Goal: Task Accomplishment & Management: Use online tool/utility

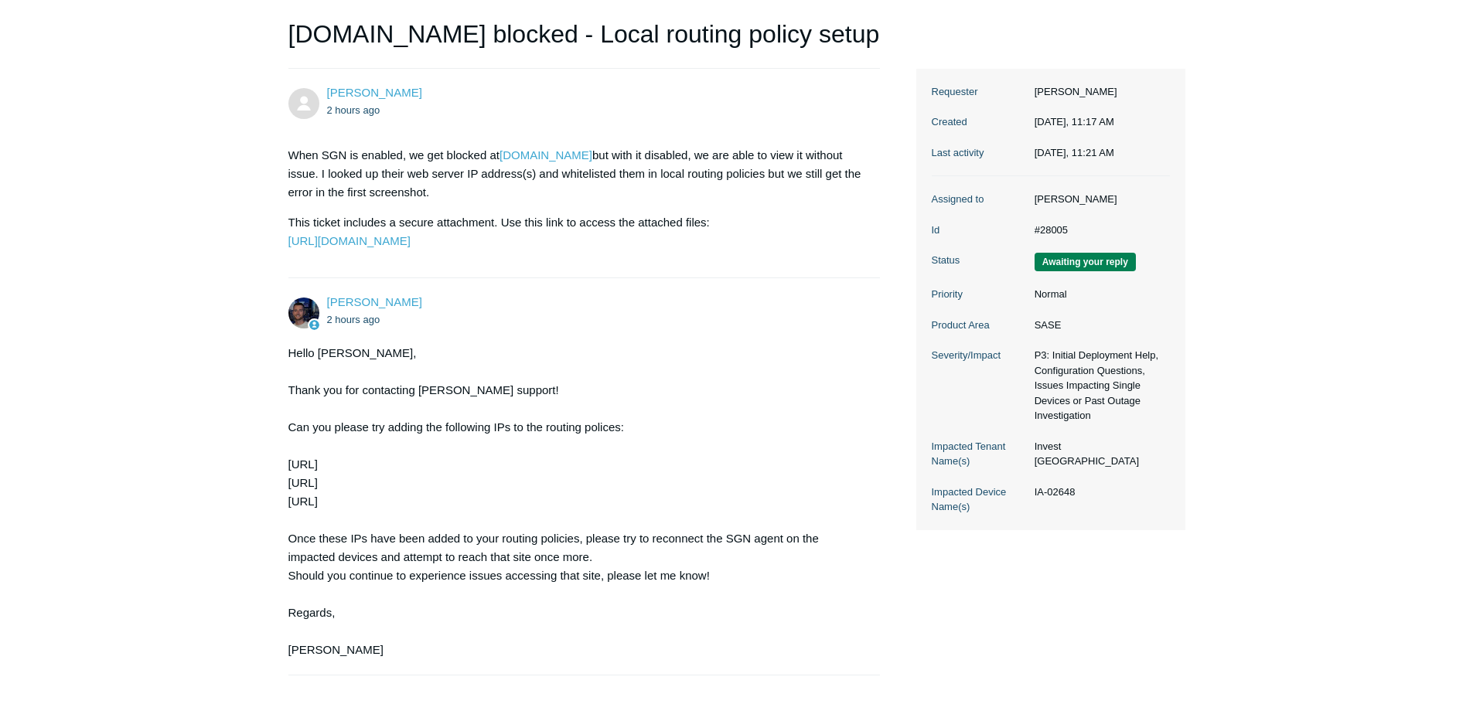
scroll to position [232, 0]
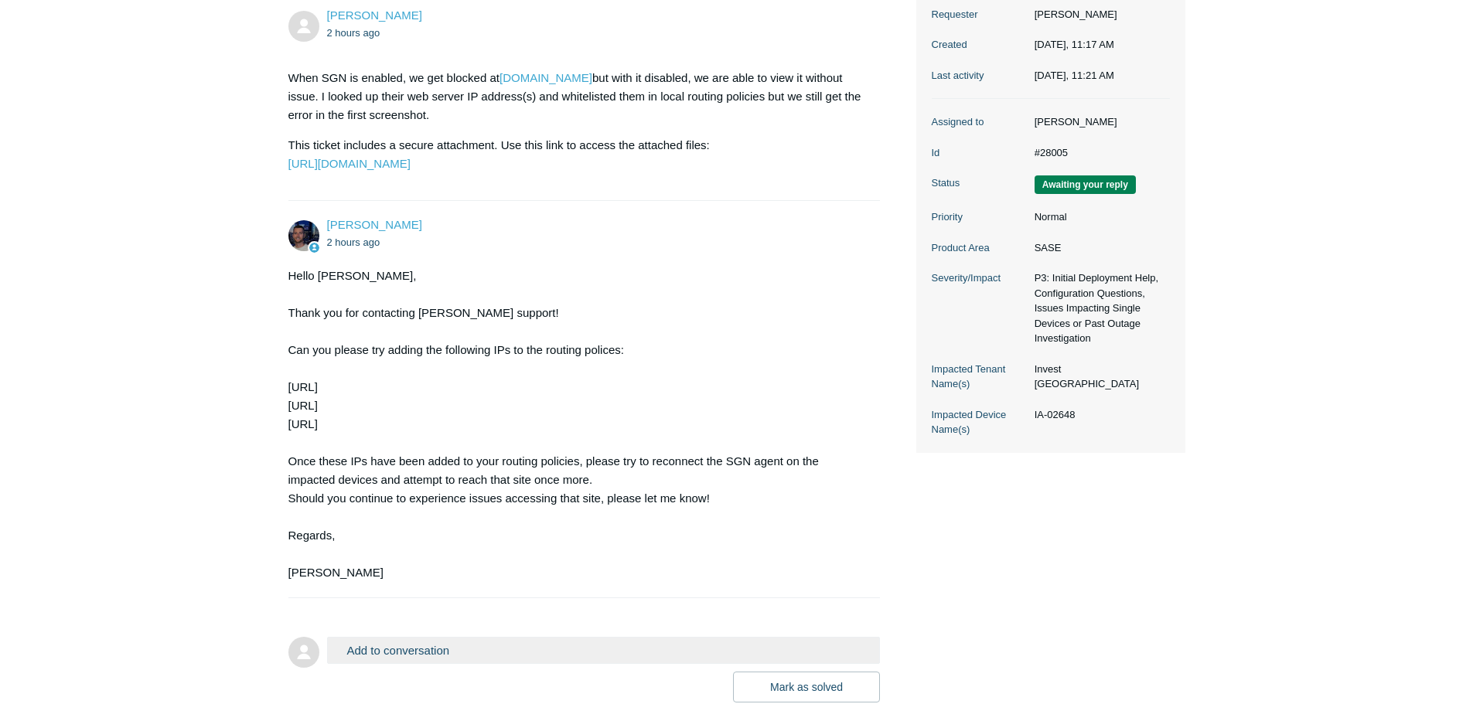
click at [325, 424] on div "Hello [PERSON_NAME], Thank you for contacting [PERSON_NAME] support! Can you pl…" at bounding box center [576, 424] width 577 height 315
copy div "[URL]"
